Goal: Submit feedback/report problem

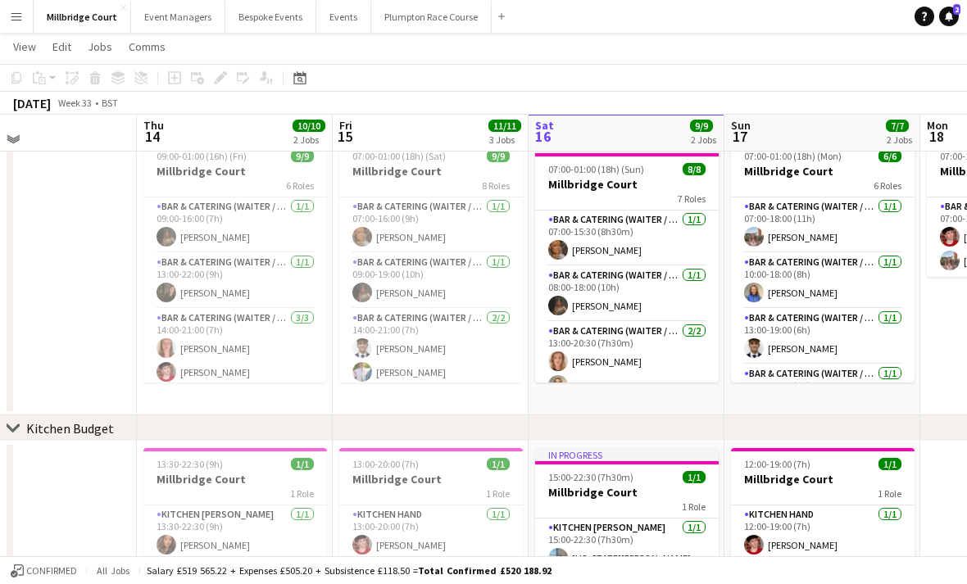
scroll to position [53, 0]
